Goal: Use online tool/utility: Utilize a website feature to perform a specific function

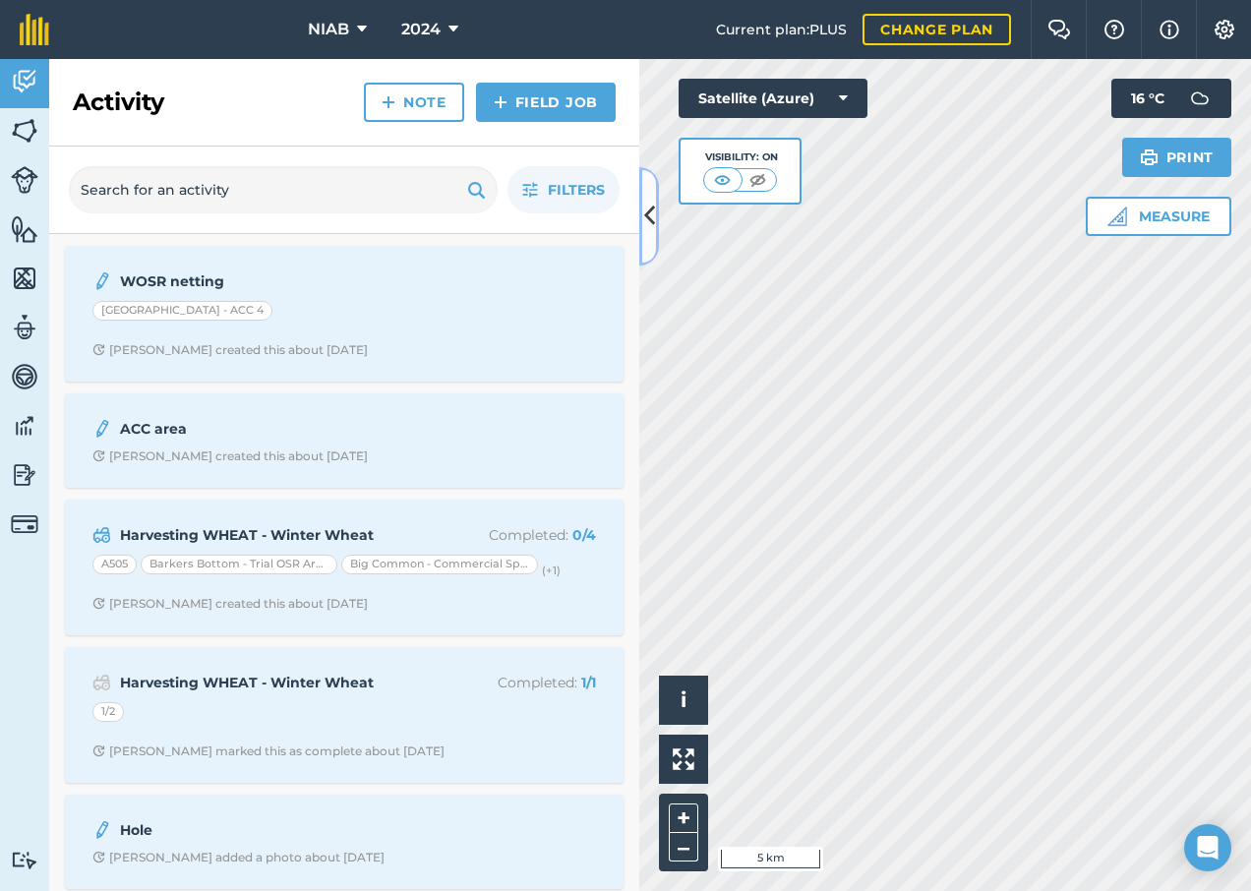
click at [655, 222] on button at bounding box center [649, 216] width 20 height 98
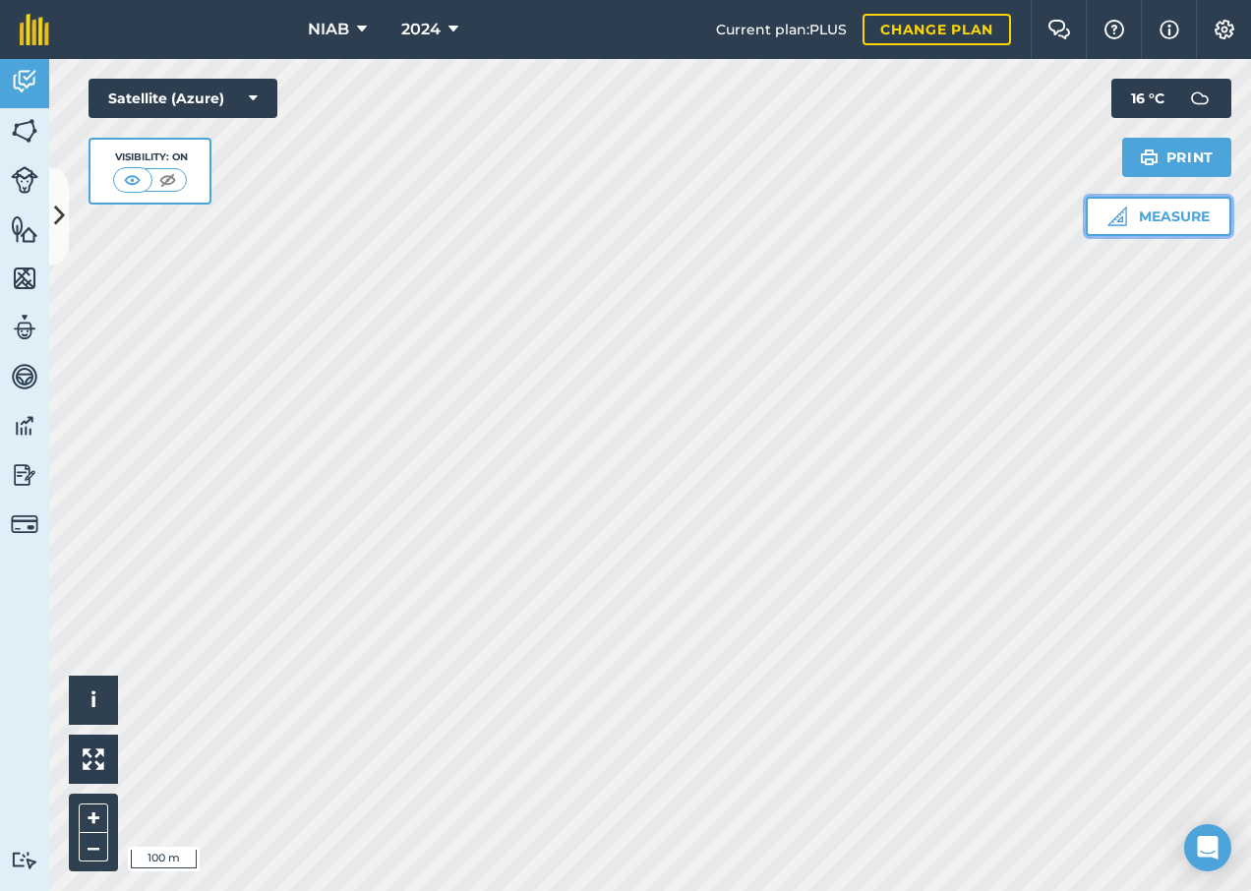
click at [1185, 211] on button "Measure" at bounding box center [1159, 216] width 146 height 39
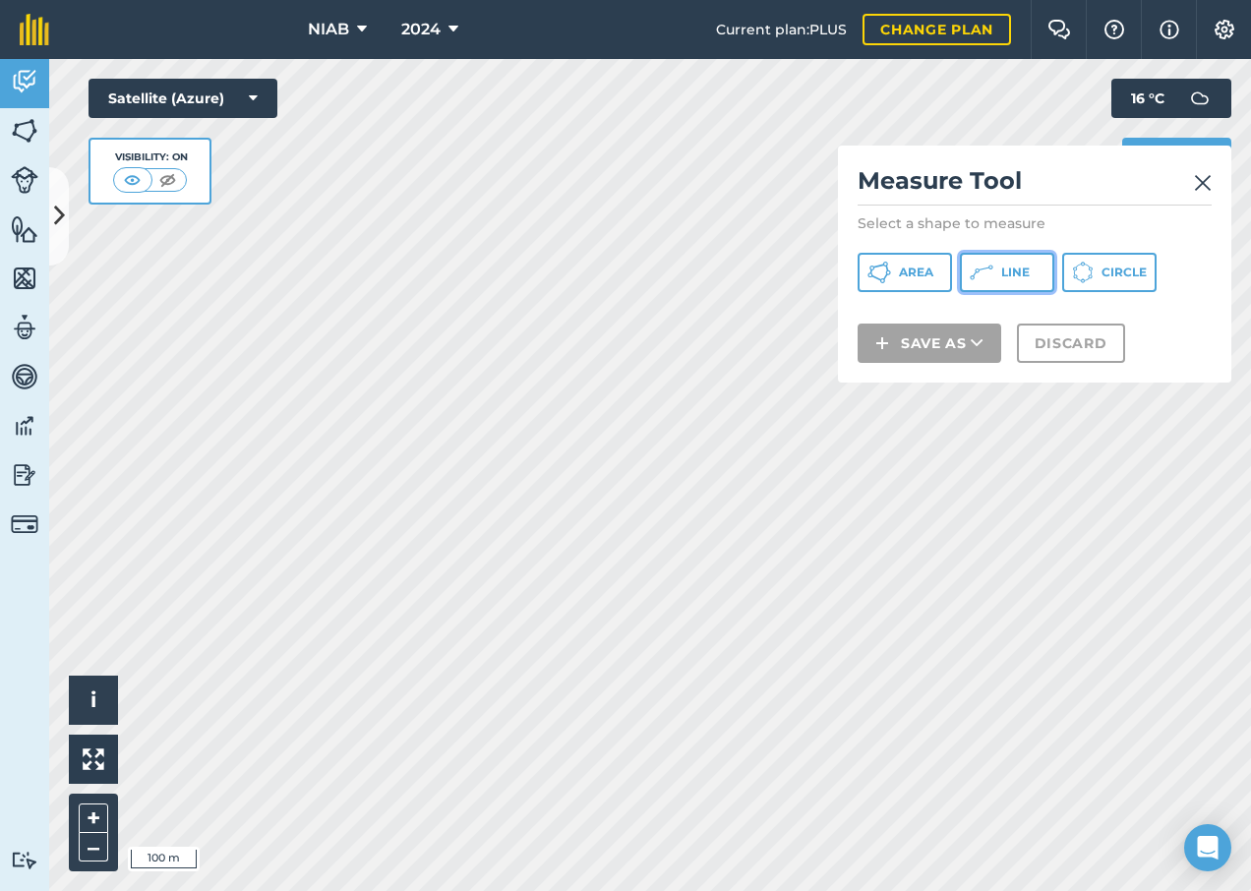
click at [1033, 279] on button "Line" at bounding box center [1007, 272] width 94 height 39
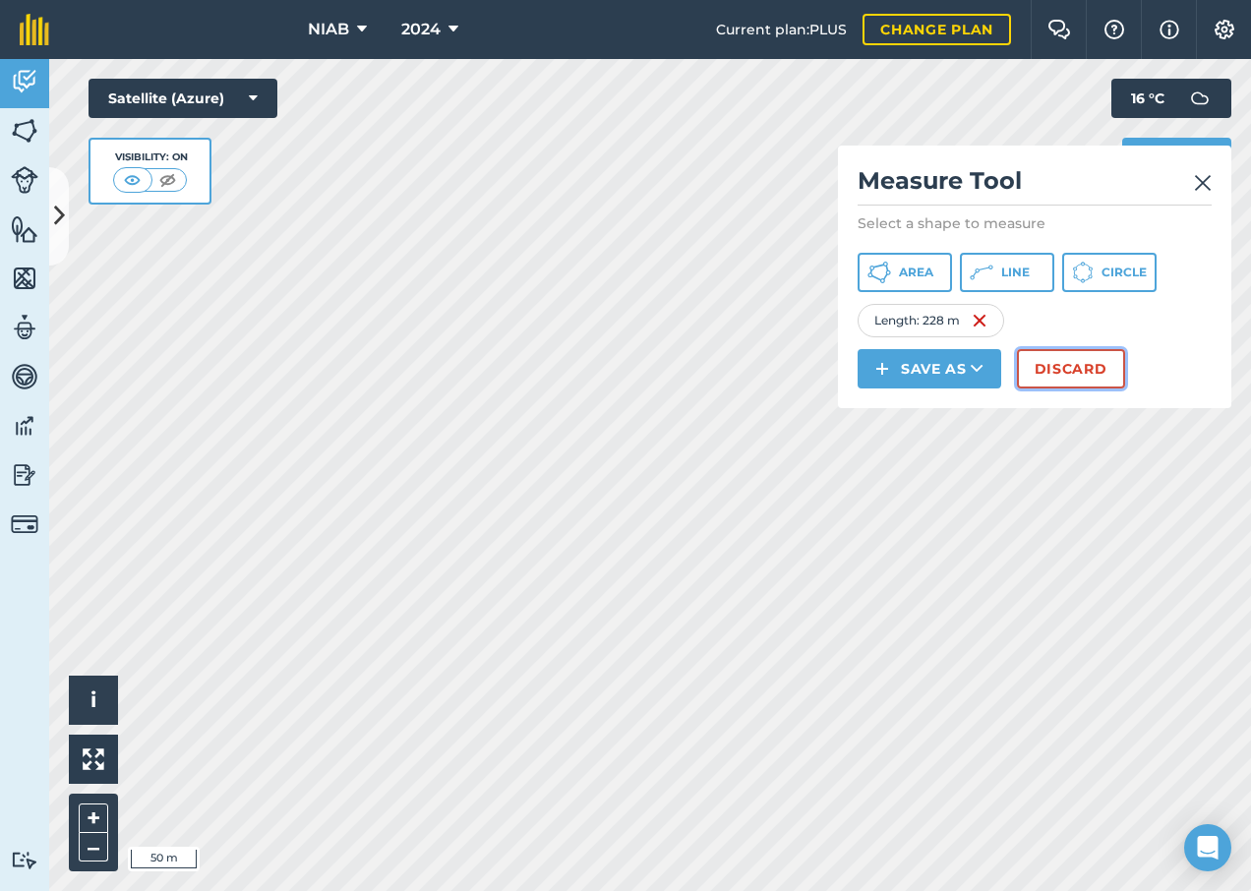
click at [1045, 377] on button "Discard" at bounding box center [1071, 368] width 108 height 39
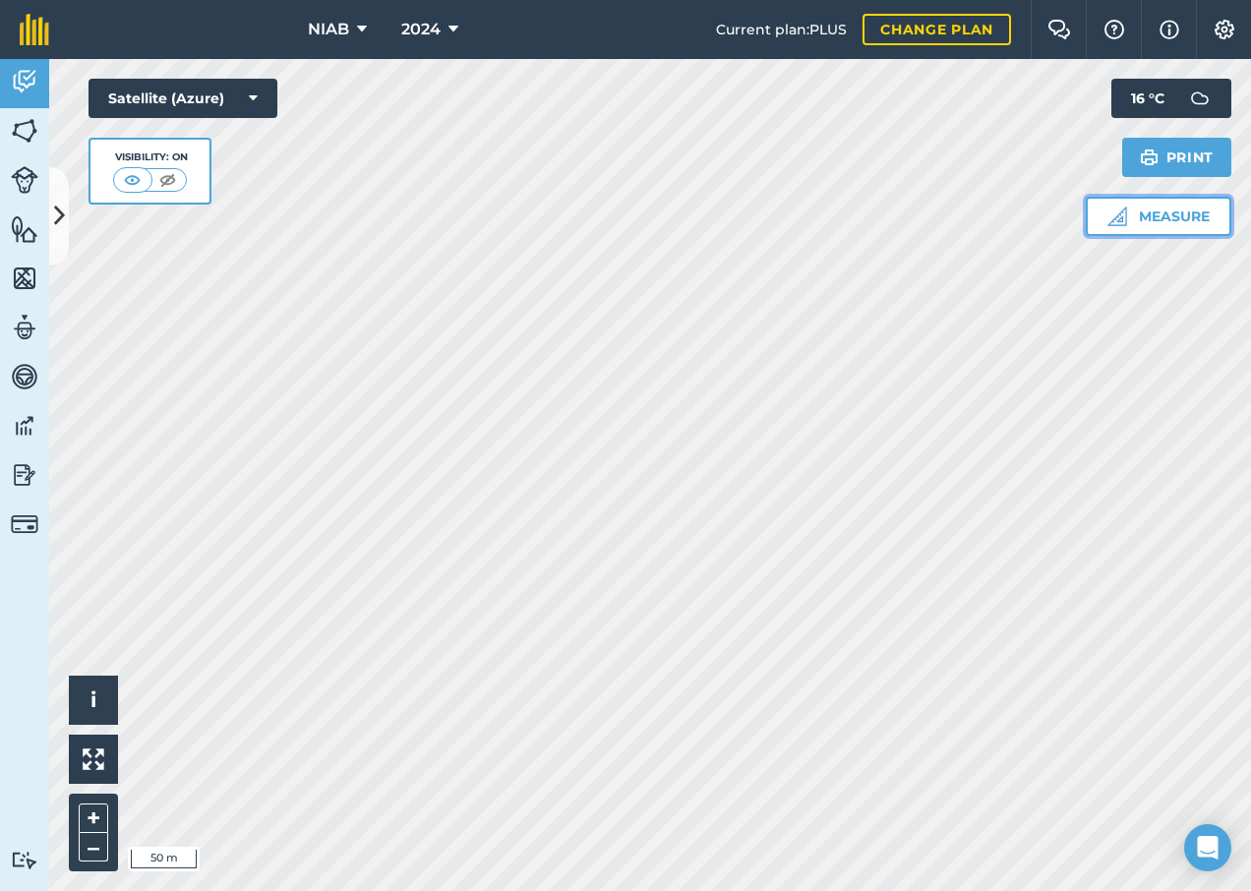
click at [1166, 219] on button "Measure" at bounding box center [1159, 216] width 146 height 39
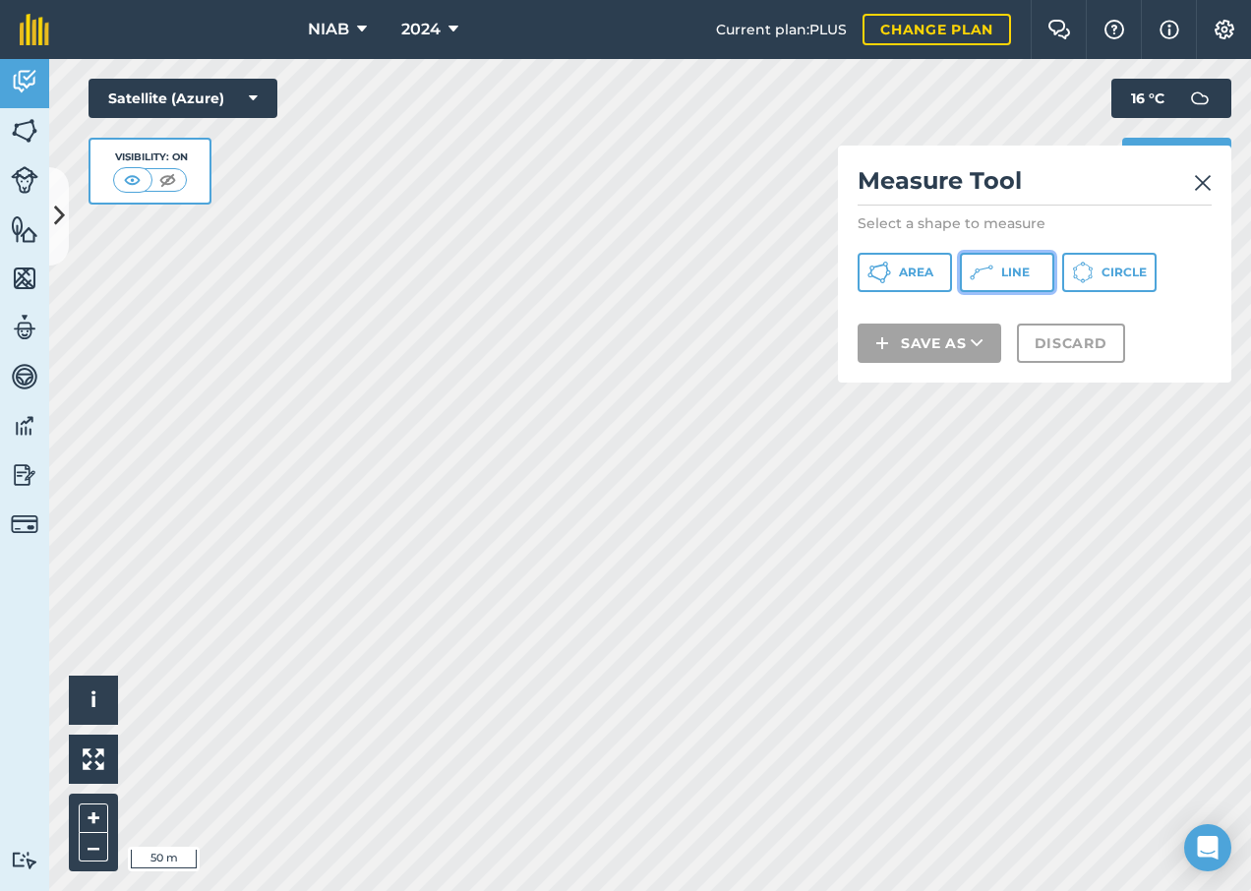
click at [1050, 269] on button "Line" at bounding box center [1007, 272] width 94 height 39
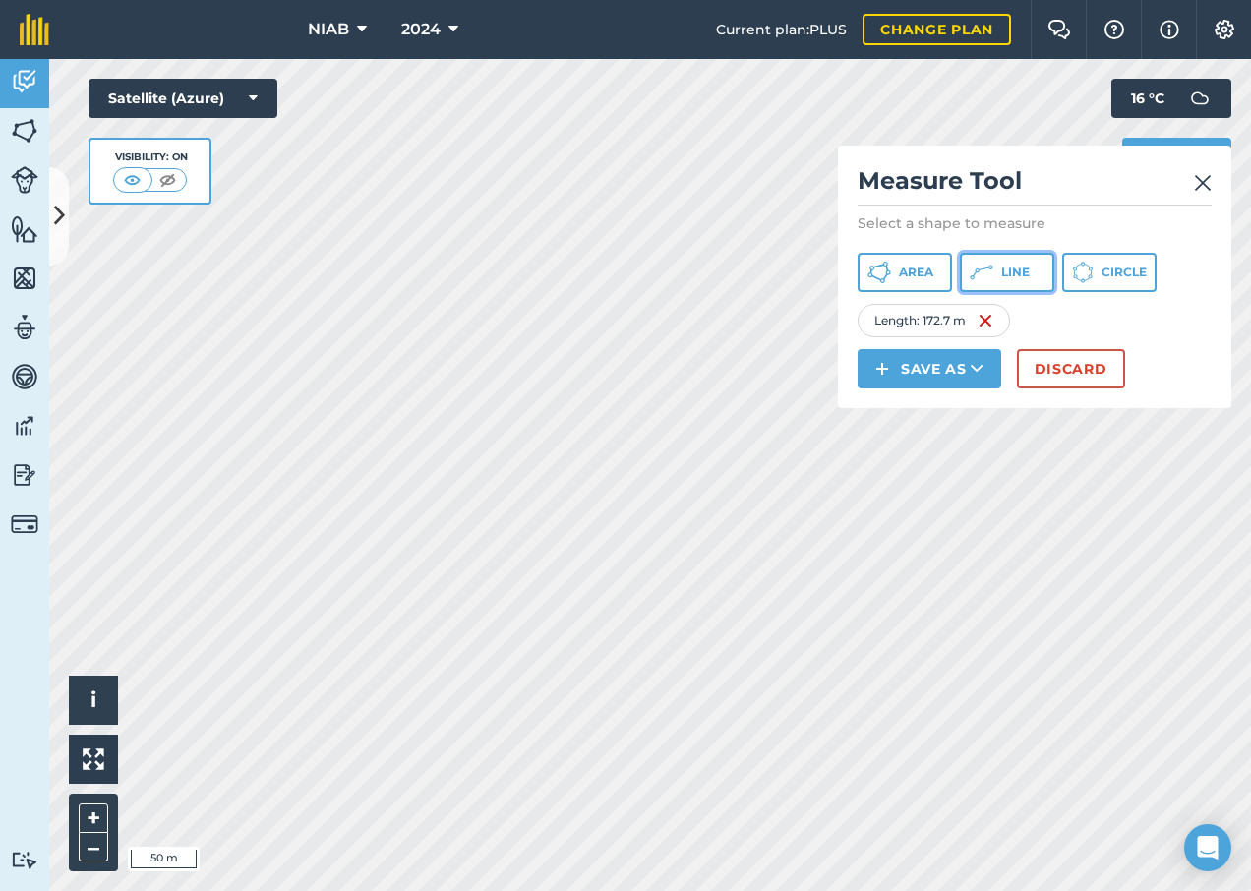
click at [1030, 273] on button "Line" at bounding box center [1007, 272] width 94 height 39
click at [1067, 373] on button "Discard" at bounding box center [1071, 368] width 108 height 39
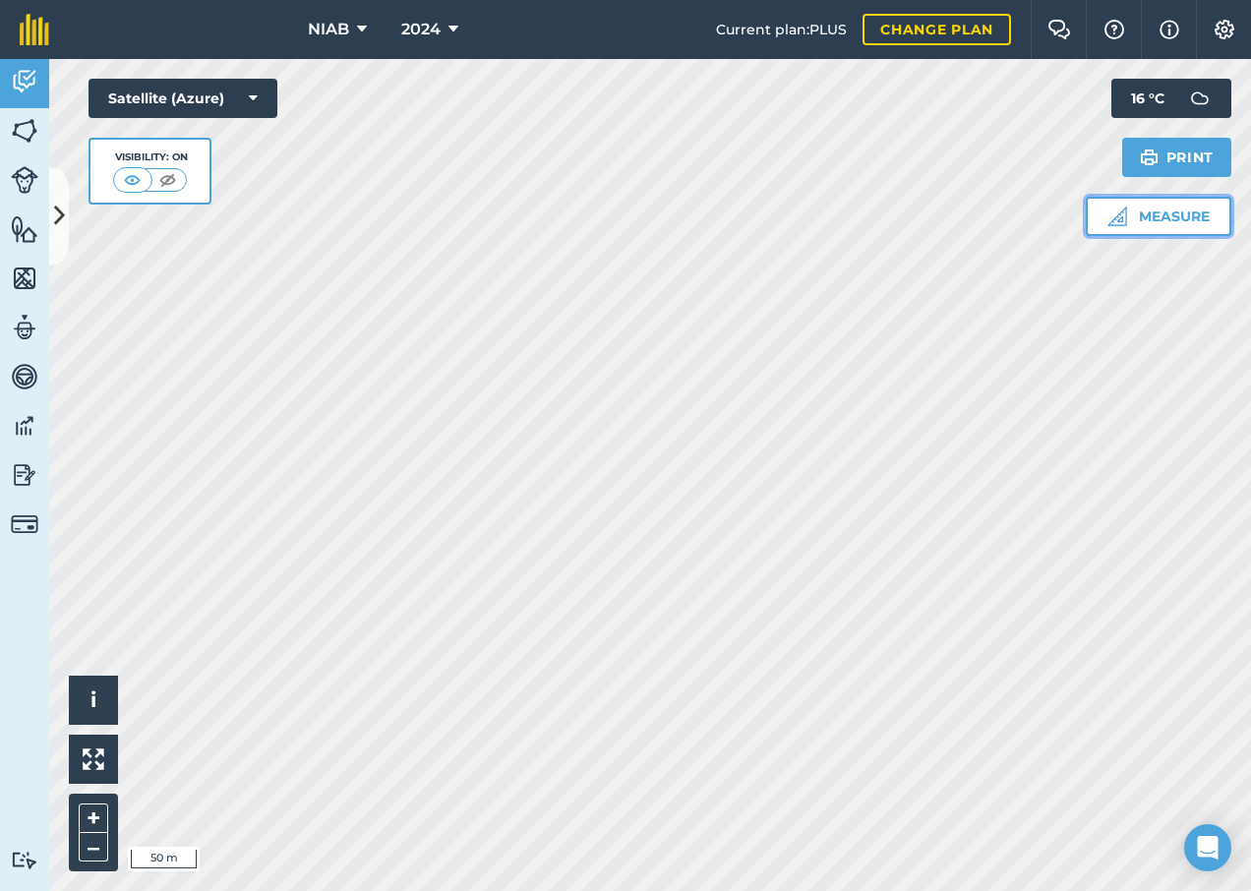
click at [1163, 220] on button "Measure" at bounding box center [1159, 216] width 146 height 39
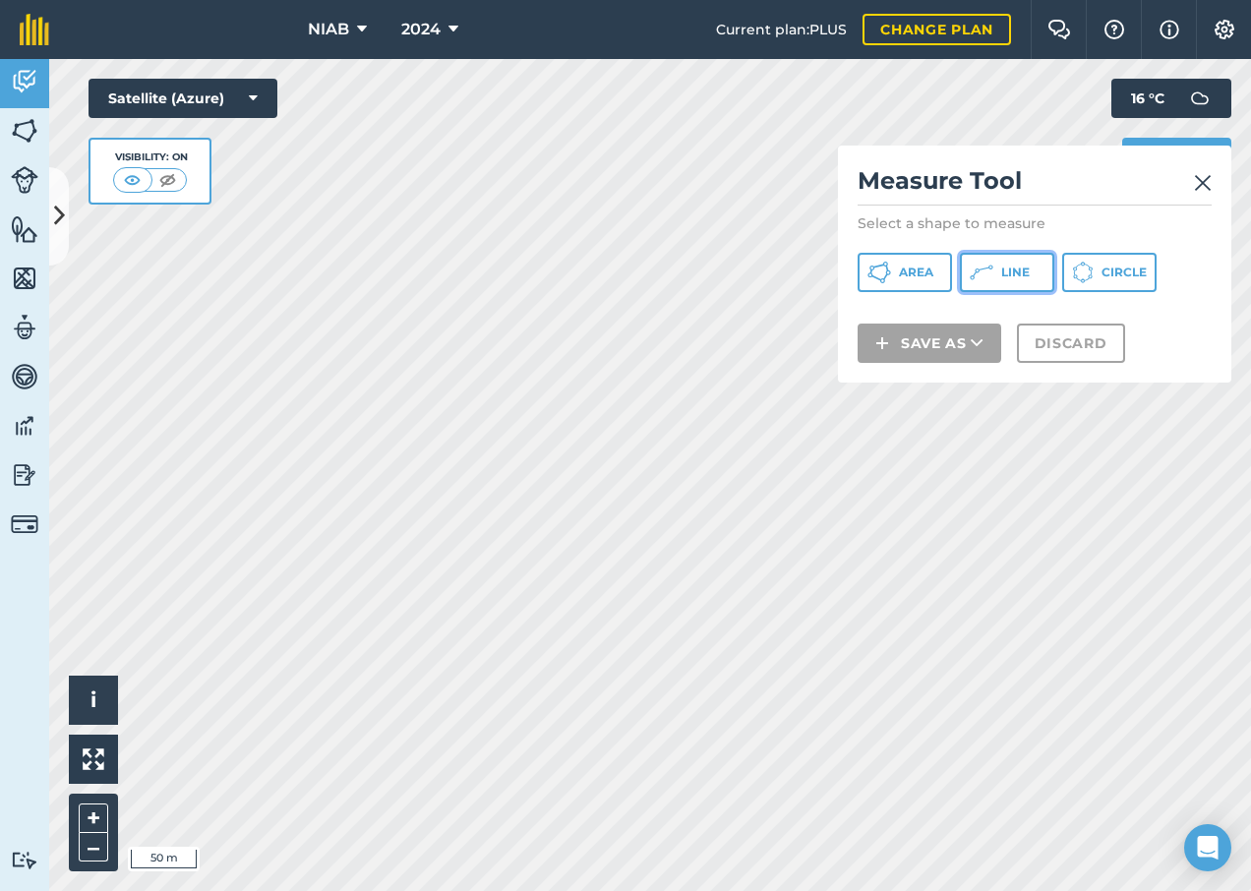
click at [1025, 266] on span "Line" at bounding box center [1015, 273] width 29 height 16
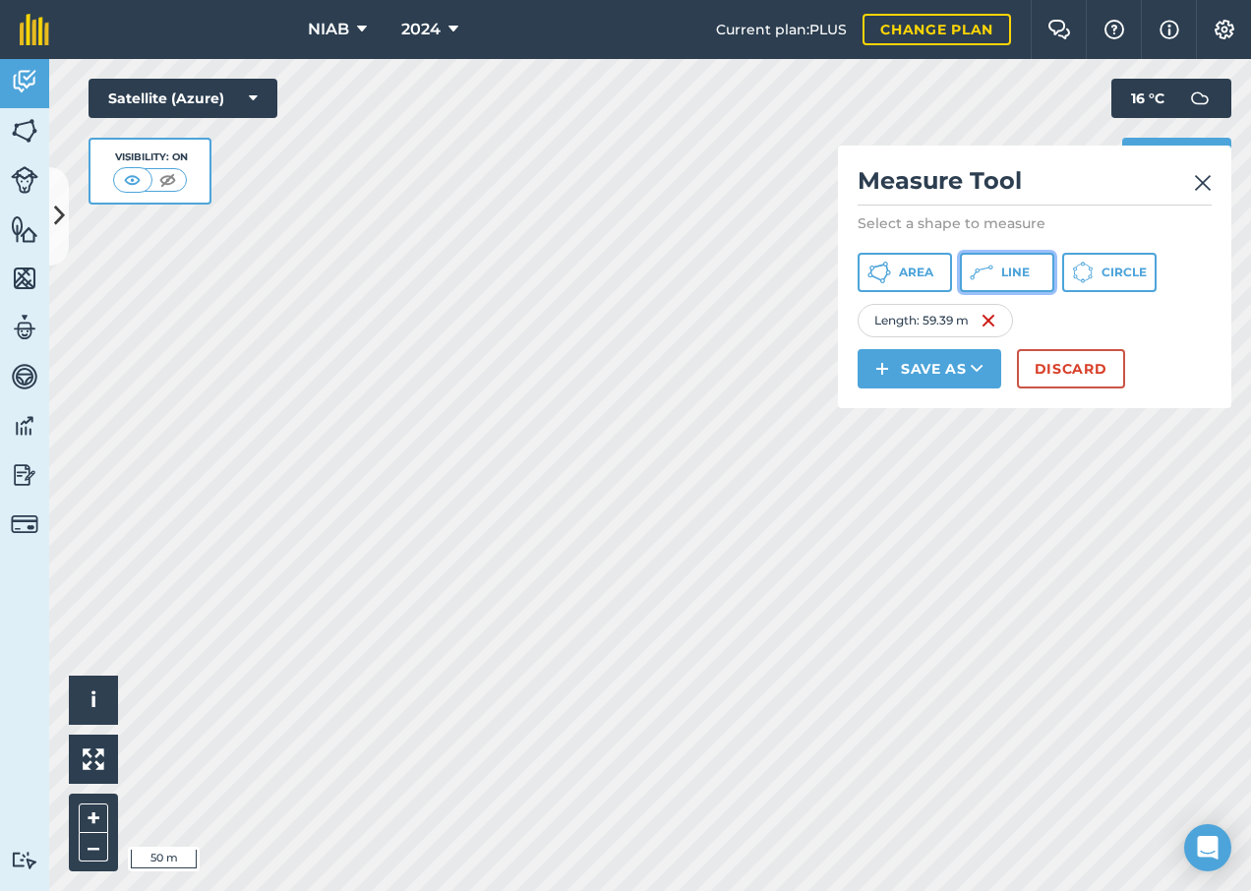
click at [1018, 281] on button "Line" at bounding box center [1007, 272] width 94 height 39
click at [1209, 183] on img at bounding box center [1203, 183] width 18 height 24
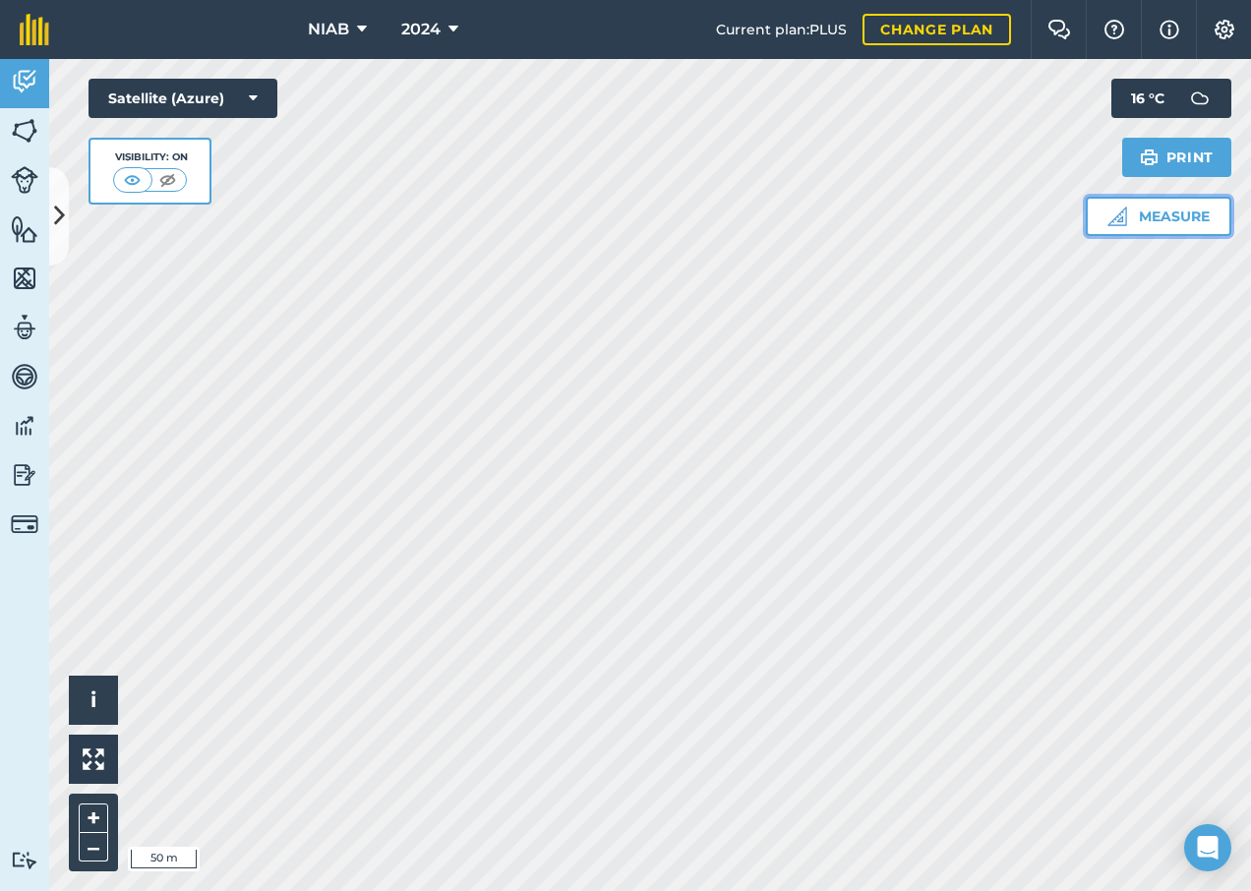
click at [1163, 218] on button "Measure" at bounding box center [1159, 216] width 146 height 39
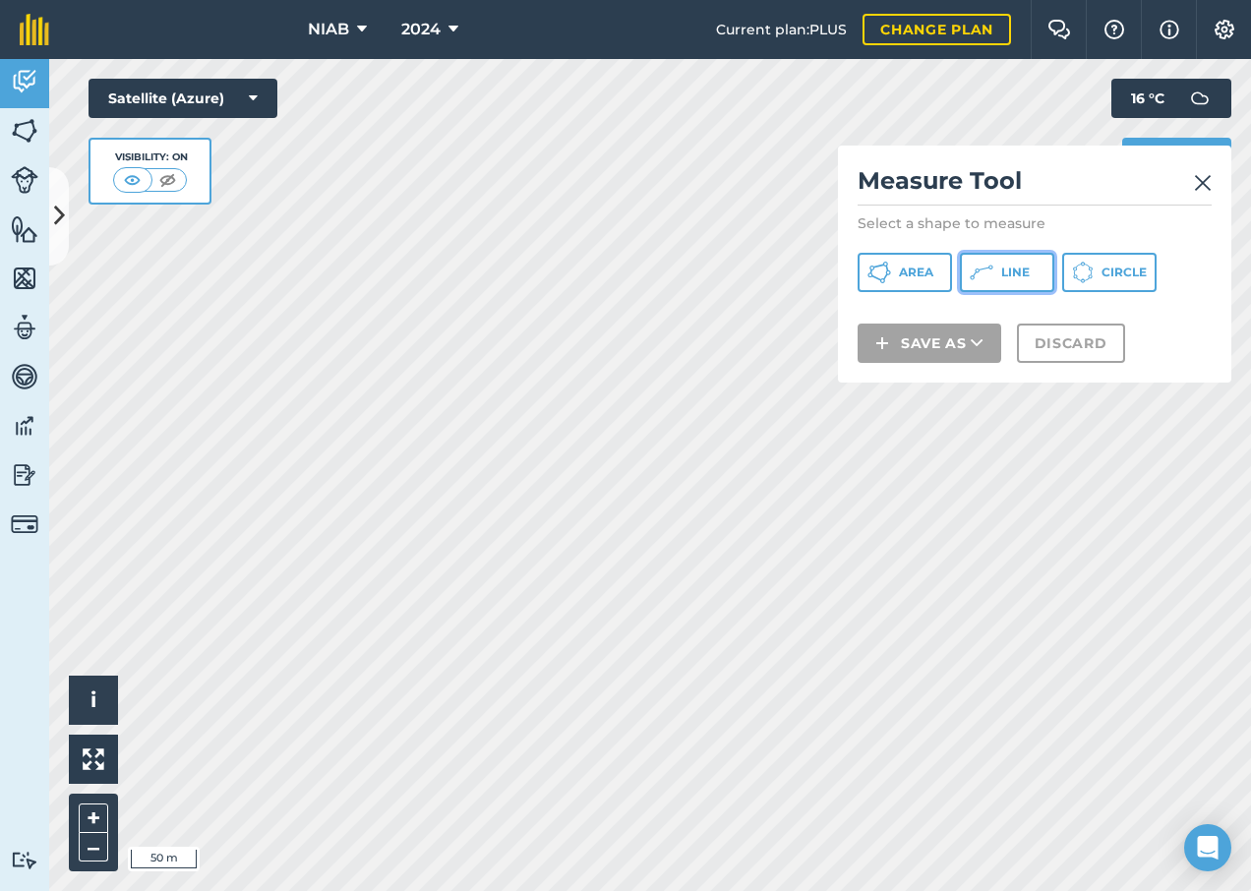
click at [1016, 282] on button "Line" at bounding box center [1007, 272] width 94 height 39
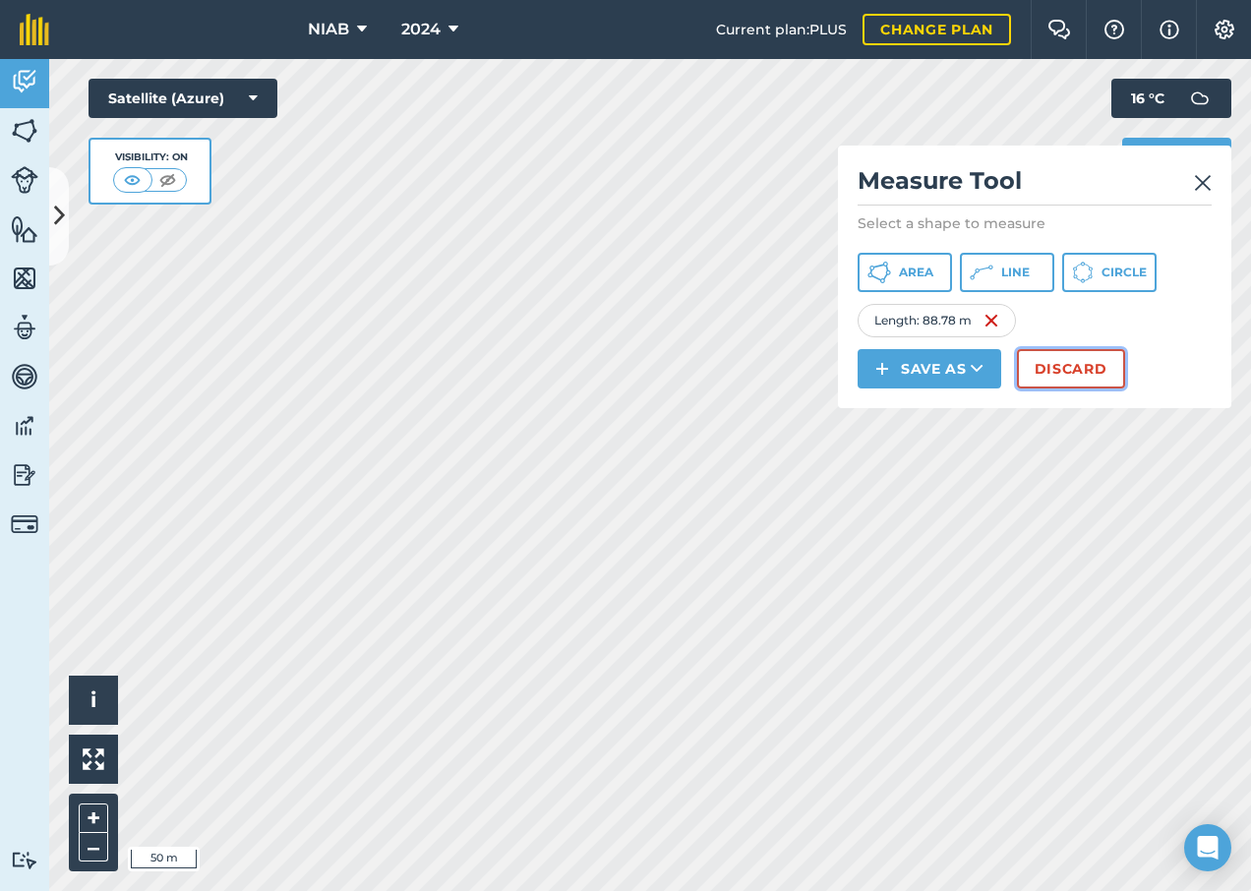
click at [1094, 368] on button "Discard" at bounding box center [1071, 368] width 108 height 39
